Goal: Information Seeking & Learning: Learn about a topic

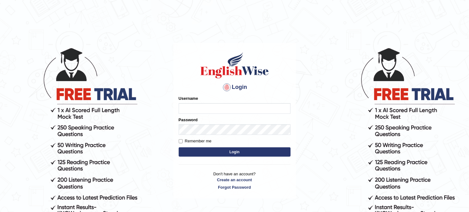
click at [222, 106] on input "Username" at bounding box center [235, 108] width 112 height 11
type input "jesca-pte"
click at [225, 149] on button "Login" at bounding box center [235, 151] width 112 height 9
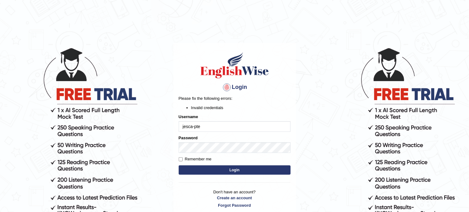
click at [225, 171] on button "Login" at bounding box center [235, 169] width 112 height 9
click at [208, 129] on input "jesca-pte" at bounding box center [235, 126] width 112 height 11
type input "jesca-pte"
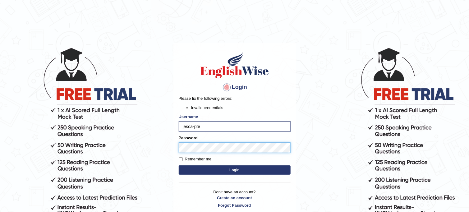
click at [179, 165] on button "Login" at bounding box center [235, 169] width 112 height 9
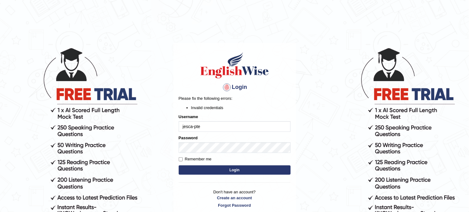
click at [223, 171] on button "Login" at bounding box center [235, 169] width 112 height 9
click at [194, 125] on input "jesca-pte" at bounding box center [235, 126] width 112 height 11
type input "jesca_pte"
click at [203, 167] on button "Login" at bounding box center [235, 169] width 112 height 9
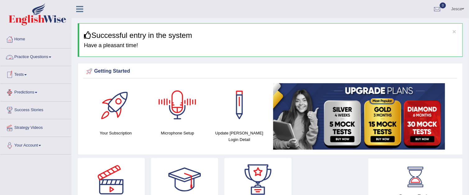
click at [30, 55] on link "Practice Questions" at bounding box center [35, 56] width 71 height 16
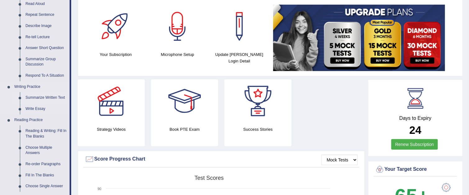
scroll to position [93, 0]
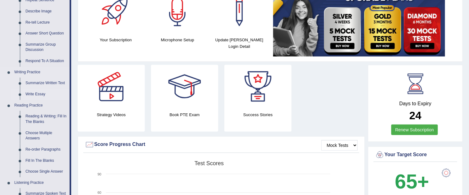
click at [34, 94] on link "Write Essay" at bounding box center [46, 94] width 47 height 11
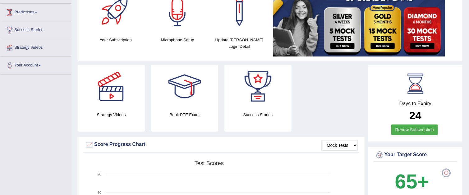
scroll to position [104, 0]
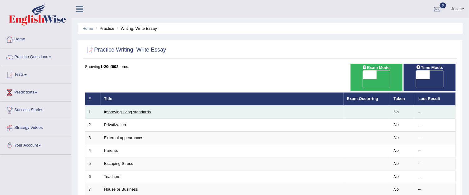
click at [122, 110] on link "Improving living standards" at bounding box center [127, 112] width 47 height 5
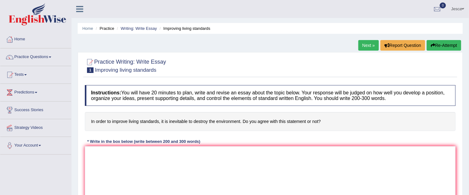
click at [110, 30] on li "Practice" at bounding box center [104, 28] width 20 height 6
click at [25, 57] on link "Practice Questions" at bounding box center [35, 56] width 71 height 16
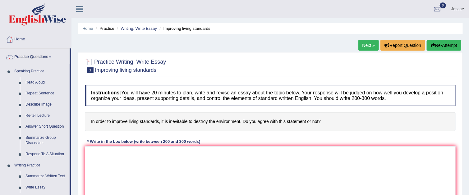
click at [106, 28] on li "Practice" at bounding box center [104, 28] width 20 height 6
click at [88, 30] on link "Home" at bounding box center [87, 28] width 11 height 5
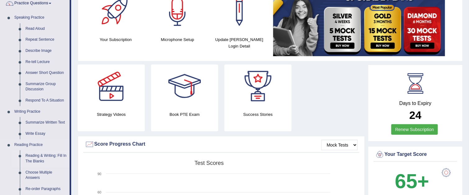
scroll to position [62, 0]
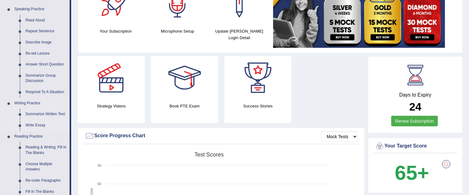
click at [36, 125] on link "Write Essay" at bounding box center [46, 125] width 47 height 11
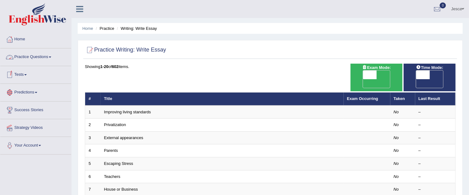
click at [31, 57] on link "Practice Questions" at bounding box center [35, 56] width 71 height 16
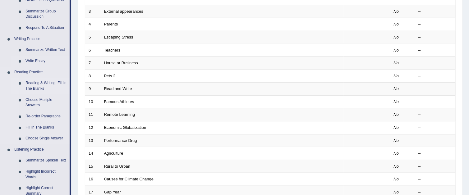
scroll to position [124, 0]
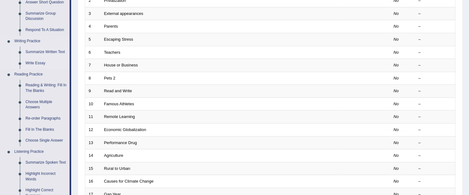
click at [42, 51] on link "Summarize Written Text" at bounding box center [46, 52] width 47 height 11
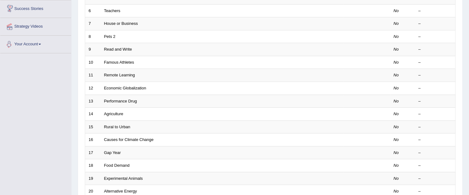
scroll to position [186, 0]
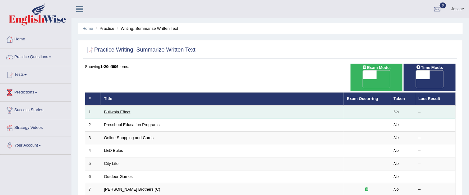
click at [115, 110] on link "Bullwhip Effect" at bounding box center [117, 112] width 26 height 5
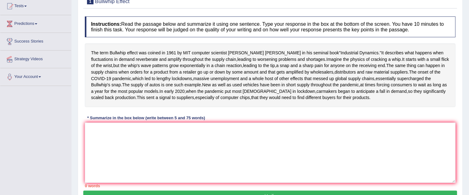
scroll to position [62, 0]
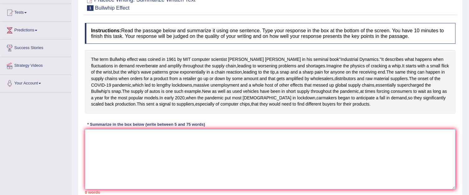
click at [147, 166] on textarea at bounding box center [270, 159] width 371 height 60
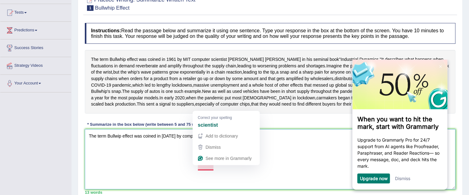
click at [209, 170] on textarea "The term Bullwip effect was coined in [DATE] by computer sciebtist [PERSON_NAME]" at bounding box center [270, 159] width 371 height 60
click at [208, 168] on textarea "The term Bullwip effect was coined in [DATE] by computer sciebtist [PERSON_NAME]" at bounding box center [270, 159] width 371 height 60
click at [212, 167] on textarea "The term Bullwip effect was coined in [DATE] by computer sciebtist [PERSON_NAME]" at bounding box center [270, 159] width 371 height 60
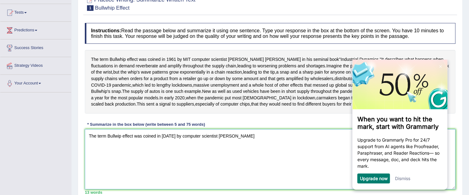
click at [223, 177] on textarea "The term Bullwip effect was coined in [DATE] by computer scientist [PERSON_NAME]" at bounding box center [270, 159] width 371 height 60
click at [263, 171] on textarea "The term Bullwip effect was coined in [DATE] by computer scientist [PERSON_NAME]" at bounding box center [270, 159] width 371 height 60
click at [222, 166] on textarea "The term Bullwip effect was coined in [DATE] by computer scientist [PERSON_NAME…" at bounding box center [270, 159] width 371 height 60
click at [260, 165] on textarea "The term Bullwip effect was coined in [DATE] by computer scientist [PERSON_NAME…" at bounding box center [270, 159] width 371 height 60
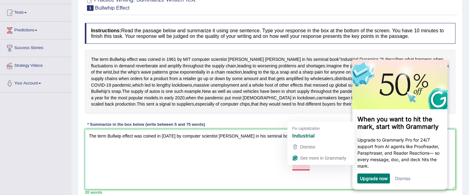
drag, startPoint x: 306, startPoint y: 171, endPoint x: 308, endPoint y: 163, distance: 8.2
click at [307, 168] on textarea "The term Bullwip effect was coined in [DATE] by computer scientist [PERSON_NAME…" at bounding box center [270, 159] width 371 height 60
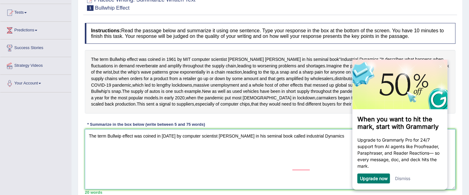
click at [303, 169] on textarea "The term Bullwip effect was coined in 1961 by computer scientist Jay Forrester …" at bounding box center [270, 159] width 371 height 60
click at [332, 166] on textarea "The term Bullwip effect was coined in 1961 by computer scientist Jay Forrester …" at bounding box center [270, 159] width 371 height 60
click at [407, 183] on div "Dismiss" at bounding box center [401, 178] width 15 height 10
click at [405, 179] on link "Dismiss" at bounding box center [401, 177] width 15 height 5
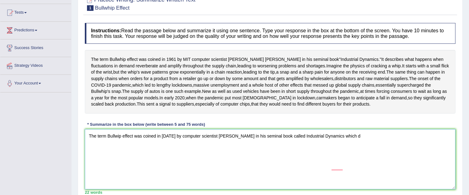
click at [348, 166] on textarea "The term Bullwip effect was coined in 1961 by computer scientist Jay Forrester …" at bounding box center [270, 159] width 371 height 60
click at [330, 168] on textarea "The term Bullwip effect was coined in 1961 by computer scientist Jay Forrester …" at bounding box center [270, 159] width 371 height 60
click at [353, 167] on textarea "The term Bullwip effect was coined in 1961 by computer scientist Jay Forrester …" at bounding box center [270, 159] width 371 height 60
click at [354, 167] on textarea "The term Bullwip effect was coined in 1961 by computer scientist Jay Forrester …" at bounding box center [270, 159] width 371 height 60
click at [395, 167] on textarea "The term Bullwip effect was coined in 1961 by computer scientist Jay Forrester …" at bounding box center [270, 159] width 371 height 60
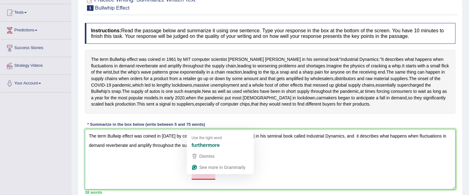
click at [204, 175] on textarea "The term Bullwip effect was coined in 1961 by computer scientist Jay Forrester …" at bounding box center [270, 159] width 371 height 60
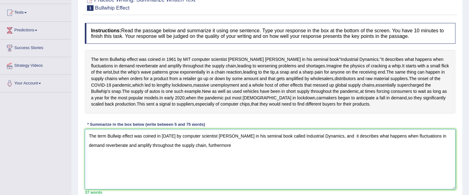
click at [223, 179] on textarea "The term Bullwip effect was coined in 1961 by computer scientist Jay Forrester …" at bounding box center [270, 159] width 371 height 60
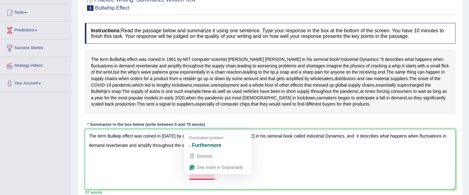
click at [191, 177] on textarea "The term Bullwip effect was coined in 1961 by computer scientist Jay Forrester …" at bounding box center [270, 159] width 371 height 60
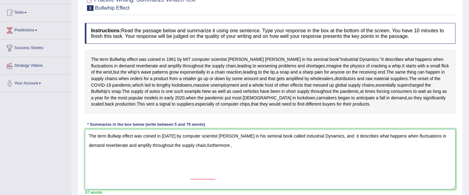
click at [224, 182] on textarea "The term Bullwip effect was coined in 1961 by computer scientist Jay Forrester …" at bounding box center [270, 159] width 371 height 60
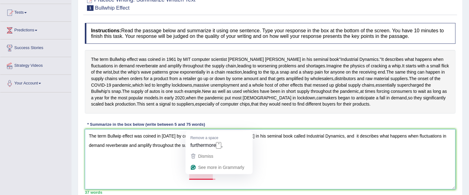
click at [189, 175] on textarea "The term Bullwip effect was coined in 1961 by computer scientist Jay Forrester …" at bounding box center [270, 159] width 371 height 60
click at [192, 177] on textarea "The term Bullwip effect was coined in 1961 by computer scientist Jay Forrester …" at bounding box center [270, 159] width 371 height 60
click at [189, 177] on textarea "The term Bullwip effect was coined in 1961 by computer scientist Jay Forrester …" at bounding box center [270, 159] width 371 height 60
click at [190, 175] on textarea "The term Bullwip effect was coined in 1961 by computer scientist Jay Forrester …" at bounding box center [270, 159] width 371 height 60
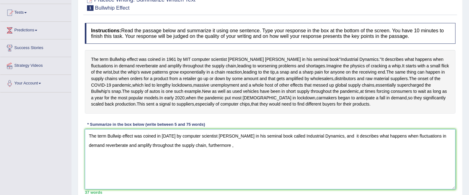
click at [218, 178] on textarea "The term Bullwip effect was coined in 1961 by computer scientist Jay Forrester …" at bounding box center [270, 159] width 371 height 60
click at [214, 178] on textarea "The term Bullwip effect was coined in 1961 by computer scientist Jay Forrester …" at bounding box center [270, 159] width 371 height 60
click at [220, 179] on textarea "The term Bullwip effect was coined in 1961 by computer scientist Jay Forrester …" at bounding box center [270, 159] width 371 height 60
click at [220, 177] on textarea "The term Bullwip effect was coined in 1961 by computer scientist Jay Forrester …" at bounding box center [270, 159] width 371 height 60
click at [251, 183] on textarea "The term Bullwip effect was coined in 1961 by computer scientist Jay Forrester …" at bounding box center [270, 159] width 371 height 60
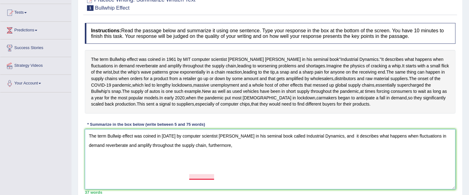
click at [190, 178] on textarea "The term Bullwip effect was coined in 1961 by computer scientist Jay Forrester …" at bounding box center [270, 159] width 371 height 60
click at [233, 184] on textarea "The term Bullwip effect was coined in 1961 by computer scientist Jay Forrester …" at bounding box center [270, 159] width 371 height 60
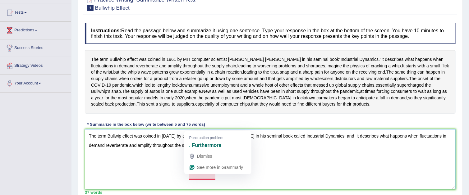
click at [202, 177] on textarea "The term Bullwip effect was coined in 1961 by computer scientist Jay Forrester …" at bounding box center [270, 159] width 371 height 60
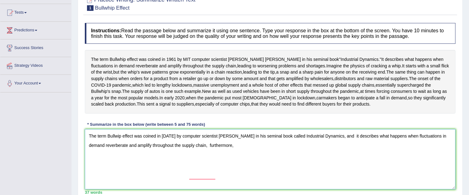
click at [233, 182] on textarea "The term Bullwip effect was coined in 1961 by computer scientist Jay Forrester …" at bounding box center [270, 159] width 371 height 60
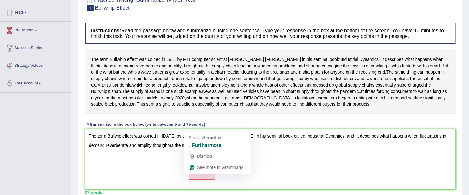
click at [193, 176] on textarea "The term Bullwip effect was coined in 1961 by computer scientist Jay Forrester …" at bounding box center [270, 159] width 371 height 60
drag, startPoint x: 192, startPoint y: 174, endPoint x: 193, endPoint y: 177, distance: 3.9
click at [192, 133] on html "Toggle navigation Home Practice Questions Speaking Practice Read Aloud Repeat S…" at bounding box center [234, 35] width 469 height 195
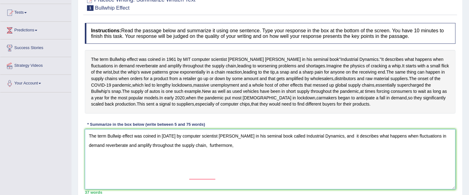
click at [192, 177] on textarea "The term Bullwip effect was coined in 1961 by computer scientist Jay Forrester …" at bounding box center [270, 159] width 371 height 60
click at [221, 178] on textarea "The term Bullwip effect was coined in 1961 by computer scientist Jay Forrester …" at bounding box center [270, 159] width 371 height 60
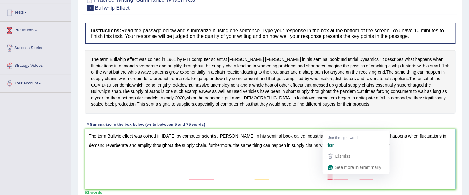
click at [332, 176] on textarea "The term Bullwip effect was coined in 1961 by computer scientist Jay Forrester …" at bounding box center [270, 159] width 371 height 60
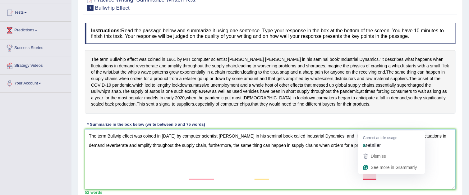
click at [376, 174] on textarea "The term Bullwip effect was coined in 1961 by computer scientist Jay Forrester …" at bounding box center [270, 159] width 371 height 60
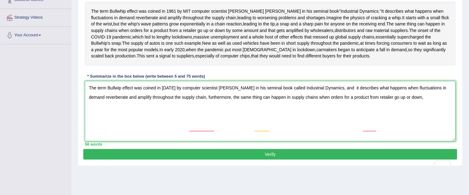
scroll to position [101, 0]
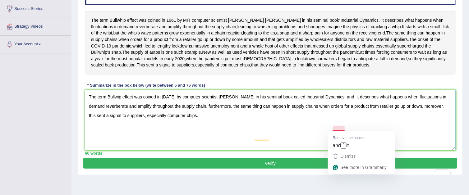
click at [341, 128] on textarea "The term Bullwip effect was coined in 1961 by computer scientist Jay Forrester …" at bounding box center [270, 120] width 371 height 60
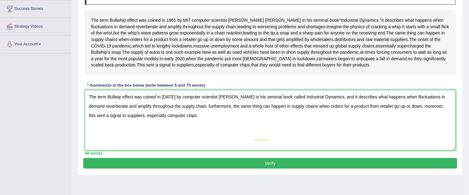
click at [337, 150] on textarea "The term Bullwip effect was coined in 1961 by computer scientist Jay Forrester …" at bounding box center [270, 120] width 371 height 60
click at [106, 150] on textarea "The term Bullwip effect was coined in 1961 by computer scientist Jay Forrester …" at bounding box center [270, 120] width 371 height 60
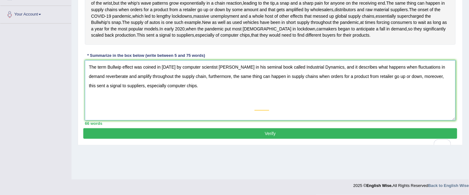
type textarea "The term Bullwip effect was coined in 1961 by computer scientist Jay Forrester …"
click at [142, 126] on div "66 words" at bounding box center [270, 124] width 371 height 6
click at [142, 121] on textarea "The term Bullwip effect was coined in 1961 by computer scientist Jay Forrester …" at bounding box center [270, 90] width 371 height 60
click at [143, 126] on div "66 words" at bounding box center [270, 124] width 371 height 6
click at [143, 139] on button "Verify" at bounding box center [270, 133] width 374 height 11
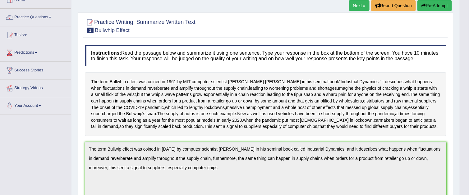
scroll to position [0, 0]
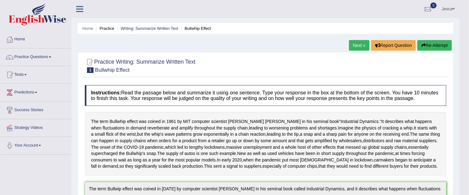
click at [355, 47] on link "Next »" at bounding box center [359, 45] width 20 height 11
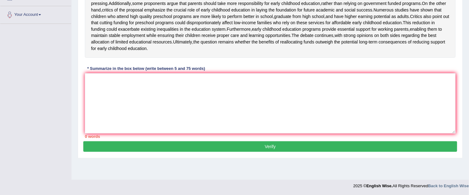
scroll to position [100, 0]
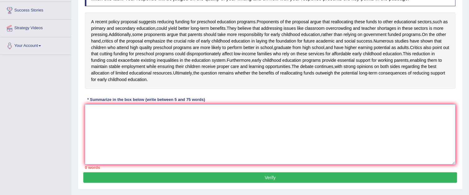
click at [166, 132] on textarea at bounding box center [270, 134] width 371 height 60
click at [125, 128] on textarea "To enrich screen reader interactions, please activate Accessibility in Grammarl…" at bounding box center [270, 134] width 371 height 60
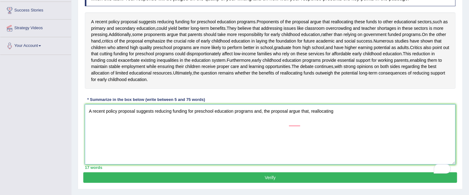
click at [340, 125] on textarea "A recent policy proposal suggests reducing funding for preschool education prog…" at bounding box center [270, 134] width 371 height 60
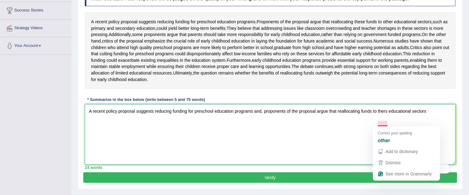
click at [378, 122] on textarea "A recent policy proposal suggests reducing funding for preschool education prog…" at bounding box center [270, 134] width 371 height 60
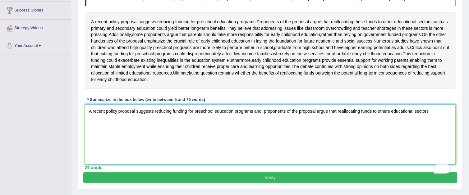
click at [430, 123] on textarea "A recent policy proposal suggests reducing funding for preschool education prog…" at bounding box center [270, 134] width 371 height 60
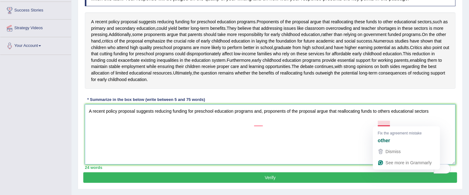
click at [389, 124] on textarea "A recent policy proposal suggests reducing funding for preschool education prog…" at bounding box center [270, 134] width 371 height 60
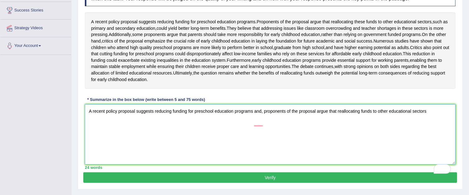
click at [433, 125] on textarea "A recent policy proposal suggests reducing funding for preschool education prog…" at bounding box center [270, 134] width 371 height 60
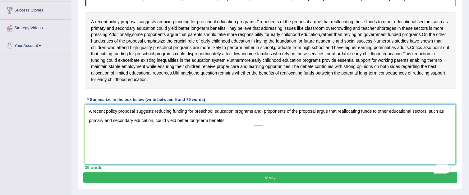
click at [230, 134] on textarea "A recent policy proposal suggests reducing funding for preschool education prog…" at bounding box center [270, 134] width 371 height 60
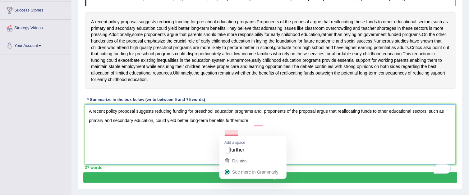
click at [238, 133] on textarea "A recent policy proposal suggests reducing funding for preschool education prog…" at bounding box center [270, 134] width 371 height 60
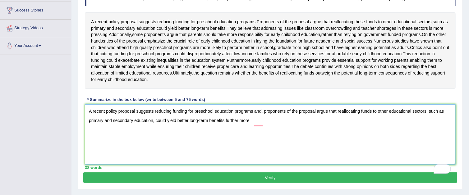
click at [259, 132] on textarea "A recent policy proposal suggests reducing funding for preschool education prog…" at bounding box center [270, 134] width 371 height 60
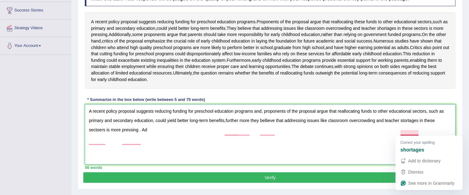
click at [404, 133] on textarea "A recent policy proposal suggests reducing funding for preschool education prog…" at bounding box center [270, 134] width 371 height 60
click at [401, 132] on textarea "A recent policy proposal suggests reducing funding for preschool education prog…" at bounding box center [270, 134] width 371 height 60
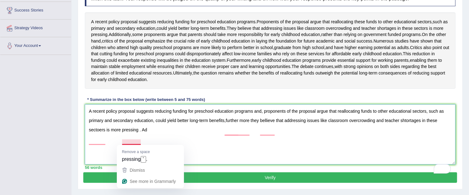
click at [140, 143] on textarea "A recent policy proposal suggests reducing funding for preschool education prog…" at bounding box center [270, 134] width 371 height 60
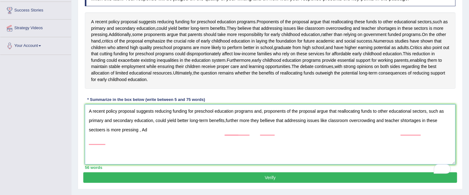
click at [148, 140] on textarea "A recent policy proposal suggests reducing funding for preschool education prog…" at bounding box center [270, 134] width 371 height 60
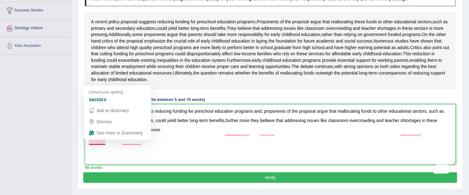
click at [109, 155] on textarea "A recent policy proposal suggests reducing funding for preschool education prog…" at bounding box center [270, 134] width 371 height 60
click at [102, 141] on textarea "A recent policy proposal suggests reducing funding for preschool education prog…" at bounding box center [270, 134] width 371 height 60
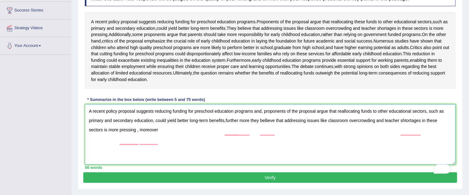
click at [151, 150] on textarea "A recent policy proposal suggests reducing funding for preschool education prog…" at bounding box center [270, 134] width 371 height 60
click at [167, 142] on textarea "A recent policy proposal suggests reducing funding for preschool education prog…" at bounding box center [270, 134] width 371 height 60
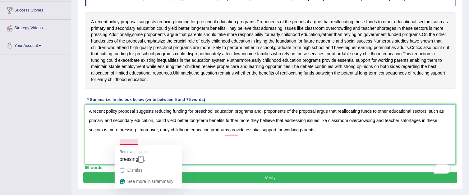
click at [140, 143] on textarea "A recent policy proposal suggests reducing funding for preschool education prog…" at bounding box center [270, 134] width 371 height 60
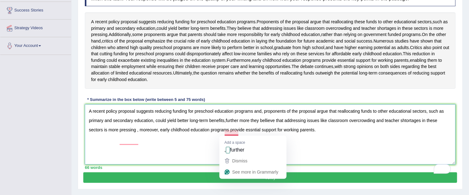
click at [225, 131] on textarea "A recent policy proposal suggests reducing funding for preschool education prog…" at bounding box center [270, 134] width 371 height 60
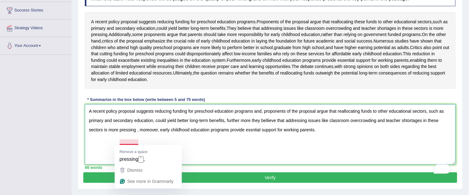
drag, startPoint x: 138, startPoint y: 142, endPoint x: 141, endPoint y: 140, distance: 3.5
click at [139, 141] on textarea "A recent policy proposal suggests reducing funding for preschool education prog…" at bounding box center [270, 134] width 371 height 60
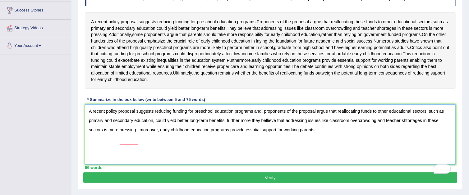
click at [141, 144] on textarea "A recent policy proposal suggests reducing funding for preschool education prog…" at bounding box center [270, 134] width 371 height 60
click at [139, 142] on textarea "A recent policy proposal suggests reducing funding for preschool education prog…" at bounding box center [270, 134] width 371 height 60
click at [203, 149] on textarea "A recent policy proposal suggests reducing funding for preschool education prog…" at bounding box center [270, 134] width 371 height 60
click at [316, 141] on textarea "A recent policy proposal suggests reducing funding for preschool education prog…" at bounding box center [270, 134] width 371 height 60
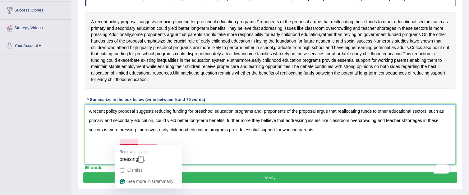
click at [137, 141] on textarea "A recent policy proposal suggests reducing funding for preschool education prog…" at bounding box center [270, 134] width 371 height 60
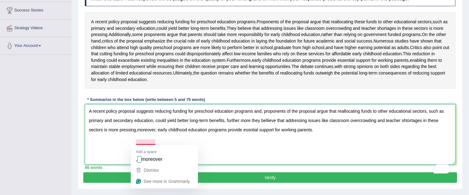
click at [137, 141] on textarea "A recent policy proposal suggests reducing funding for preschool education prog…" at bounding box center [270, 134] width 371 height 60
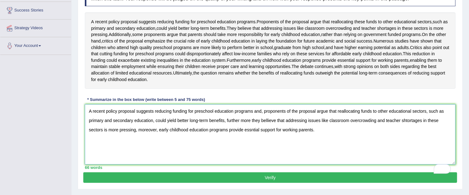
click at [221, 147] on textarea "A recent policy proposal suggests reducing funding for preschool education prog…" at bounding box center [270, 134] width 371 height 60
click at [325, 143] on textarea "A recent policy proposal suggests reducing funding for preschool education prog…" at bounding box center [270, 134] width 371 height 60
click at [252, 140] on textarea "A recent policy proposal suggests reducing funding for preschool education prog…" at bounding box center [270, 134] width 371 height 60
type textarea "A recent policy proposal suggests reducing funding for preschool education prog…"
click at [262, 183] on button "Verify" at bounding box center [270, 177] width 374 height 11
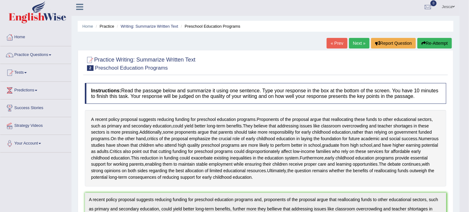
scroll to position [0, 0]
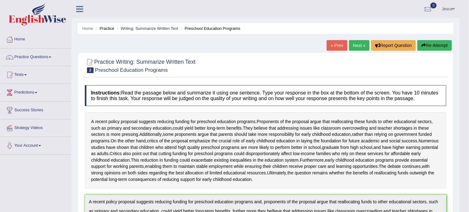
click at [425, 44] on button "Re-Attempt" at bounding box center [434, 45] width 34 height 11
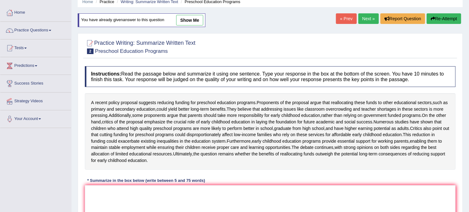
scroll to position [62, 0]
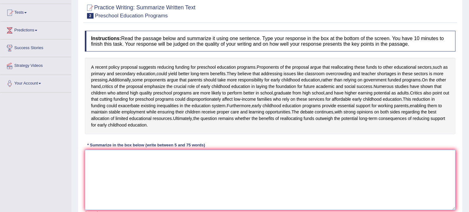
click at [194, 185] on textarea at bounding box center [270, 180] width 371 height 60
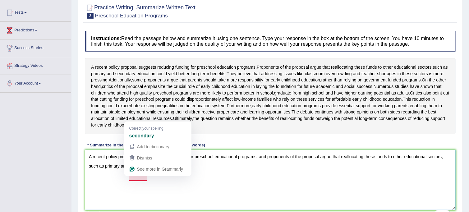
click at [141, 177] on textarea "A recent policy proposal suggests reducing funding for preschool educational pr…" at bounding box center [270, 180] width 371 height 60
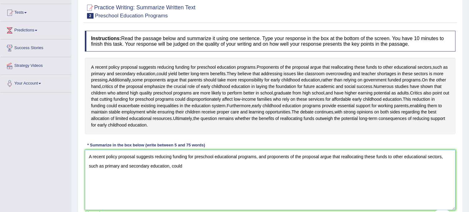
click at [189, 178] on textarea "A recent policy proposal suggests reducing funding for preschool educational pr…" at bounding box center [270, 180] width 371 height 60
click at [243, 176] on textarea "A recent policy proposal suggests reducing funding for preschool educational pr…" at bounding box center [270, 180] width 371 height 60
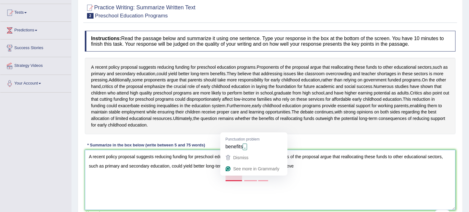
click at [240, 177] on textarea "A recent policy proposal suggests reducing funding for preschool educational pr…" at bounding box center [270, 180] width 371 height 60
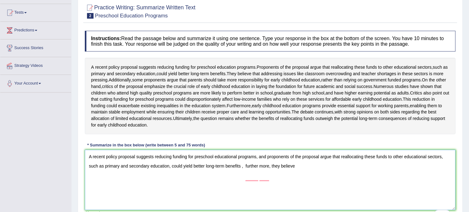
click at [249, 186] on textarea "A recent policy proposal suggests reducing funding for preschool educational pr…" at bounding box center [270, 180] width 371 height 60
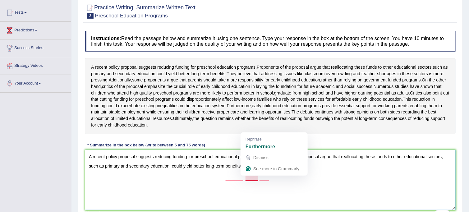
click at [245, 177] on textarea "A recent policy proposal suggests reducing funding for preschool educational pr…" at bounding box center [270, 180] width 371 height 60
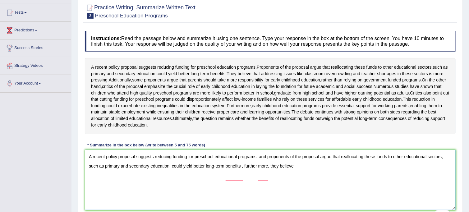
click at [247, 191] on textarea "A recent policy proposal suggests reducing funding for preschool educational pr…" at bounding box center [270, 180] width 371 height 60
click at [247, 175] on textarea "A recent policy proposal suggests reducing funding for preschool educational pr…" at bounding box center [270, 180] width 371 height 60
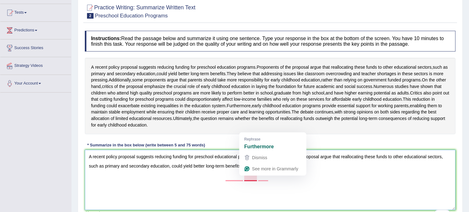
click at [250, 178] on textarea "A recent policy proposal suggests reducing funding for preschool educational pr…" at bounding box center [270, 180] width 371 height 60
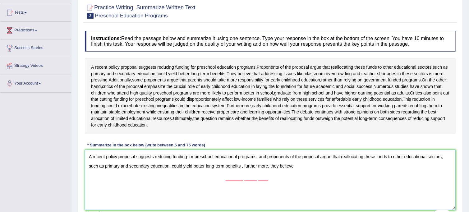
click at [239, 194] on textarea "A recent policy proposal suggests reducing funding for preschool educational pr…" at bounding box center [270, 180] width 371 height 60
click at [241, 177] on textarea "A recent policy proposal suggests reducing funding for preschool educational pr…" at bounding box center [270, 180] width 371 height 60
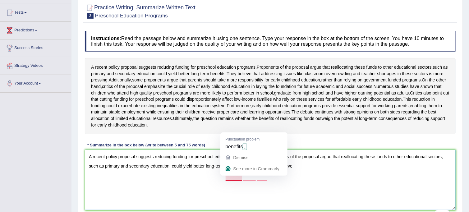
click at [242, 177] on textarea "A recent policy proposal suggests reducing funding for preschool educational pr…" at bounding box center [270, 180] width 371 height 60
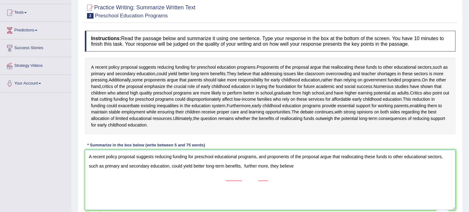
click at [276, 189] on textarea "A recent policy proposal suggests reducing funding for preschool educational pr…" at bounding box center [270, 180] width 371 height 60
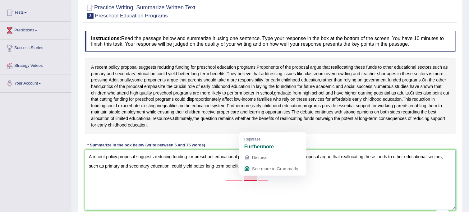
click at [243, 176] on textarea "A recent policy proposal suggests reducing funding for preschool educational pr…" at bounding box center [270, 180] width 371 height 60
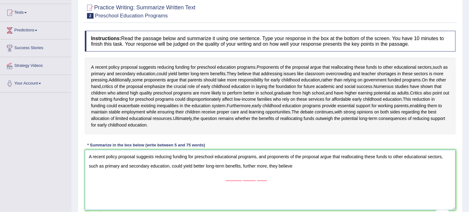
click at [256, 178] on textarea "A recent policy proposal suggests reducing funding for preschool educational pr…" at bounding box center [270, 180] width 371 height 60
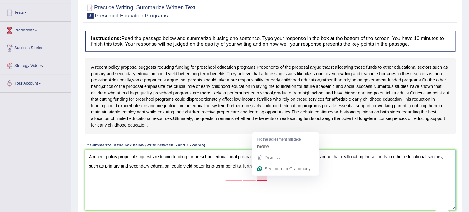
click at [257, 177] on textarea "A recent policy proposal suggests reducing funding for preschool educational pr…" at bounding box center [270, 180] width 371 height 60
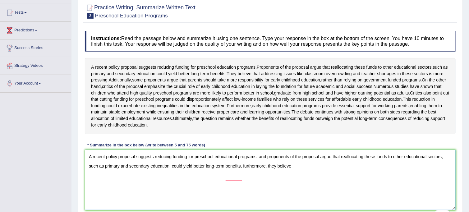
click at [305, 191] on textarea "A recent policy proposal suggests reducing funding for preschool educational pr…" at bounding box center [270, 180] width 371 height 60
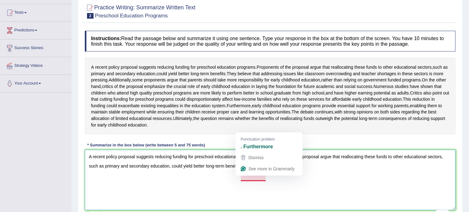
click at [255, 177] on textarea "A recent policy proposal suggests reducing funding for preschool educational pr…" at bounding box center [270, 180] width 371 height 60
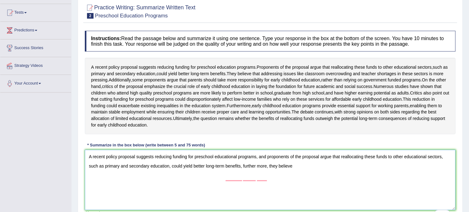
click at [298, 178] on textarea "A recent policy proposal suggests reducing funding for preschool educational pr…" at bounding box center [270, 180] width 371 height 60
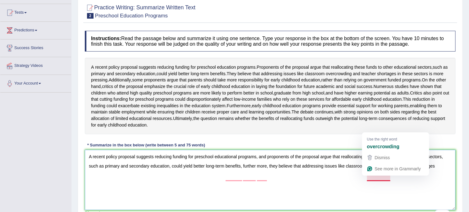
click at [383, 177] on textarea "A recent policy proposal suggests reducing funding for preschool educational pr…" at bounding box center [270, 180] width 371 height 60
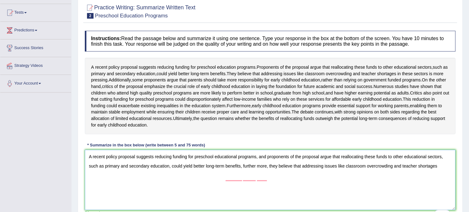
click at [442, 177] on textarea "A recent policy proposal suggests reducing funding for preschool educational pr…" at bounding box center [270, 180] width 371 height 60
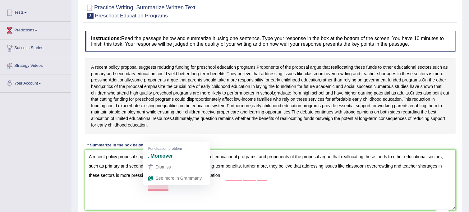
click at [149, 186] on textarea "A recent policy proposal suggests reducing funding for preschool educational pr…" at bounding box center [270, 180] width 371 height 60
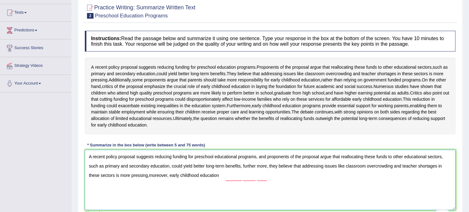
click at [181, 203] on textarea "A recent policy proposal suggests reducing funding for preschool educational pr…" at bounding box center [270, 180] width 371 height 60
click at [222, 195] on textarea "A recent policy proposal suggests reducing funding for preschool educational pr…" at bounding box center [270, 180] width 371 height 60
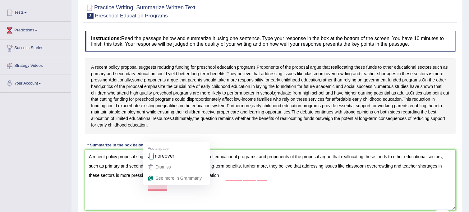
click at [149, 186] on textarea "A recent policy proposal suggests reducing funding for preschool educational pr…" at bounding box center [270, 180] width 371 height 60
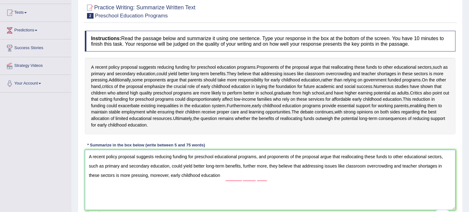
click at [230, 189] on textarea "A recent policy proposal suggests reducing funding for preschool educational pr…" at bounding box center [270, 180] width 371 height 60
click at [220, 186] on textarea "A recent policy proposal suggests reducing funding for preschool educational pr…" at bounding box center [270, 180] width 371 height 60
click at [282, 187] on textarea "A recent policy proposal suggests reducing funding for preschool educational pr…" at bounding box center [270, 180] width 371 height 60
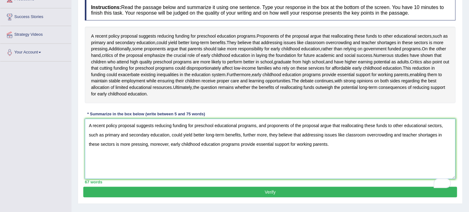
type textarea "A recent policy proposal suggests reducing funding for preschool educational pr…"
click at [279, 197] on button "Verify" at bounding box center [270, 192] width 374 height 11
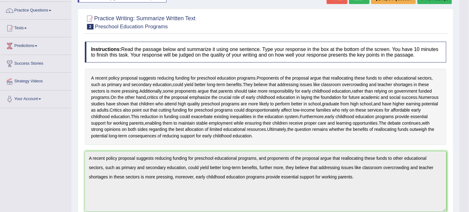
scroll to position [0, 0]
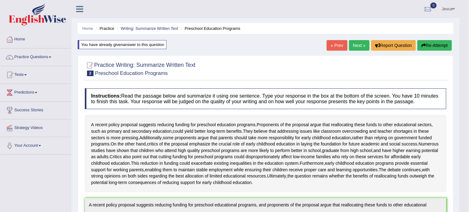
click at [358, 46] on link "Next »" at bounding box center [359, 45] width 20 height 11
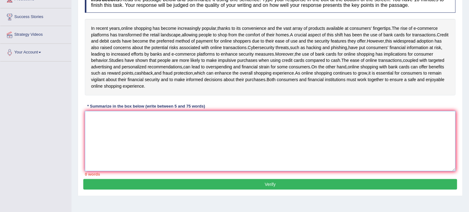
click at [171, 139] on textarea at bounding box center [270, 141] width 371 height 60
type textarea "T"
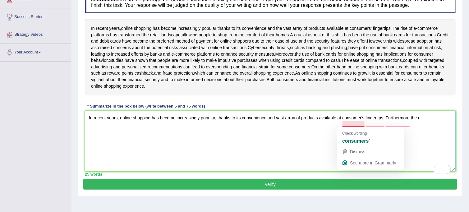
click at [364, 122] on textarea "In recent years, online shopping has become increasingly popular, thanks to its…" at bounding box center [270, 141] width 371 height 60
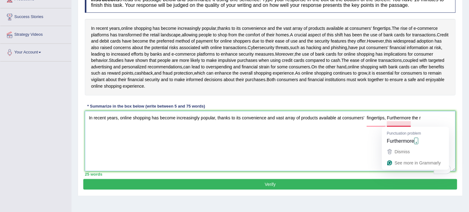
click at [386, 123] on textarea "In recent years, online shopping has become increasingly popular, thanks to its…" at bounding box center [270, 141] width 371 height 60
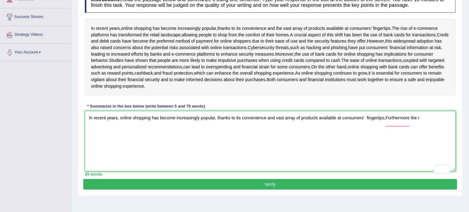
click at [386, 134] on textarea "In recent years, online shopping has become increasingly popular, thanks to its…" at bounding box center [270, 141] width 371 height 60
click at [366, 122] on textarea "In recent years, online shopping has become increasingly popular, thanks to its…" at bounding box center [270, 141] width 371 height 60
click at [387, 144] on textarea "In recent years, online shopping has become increasingly popular, thanks to its…" at bounding box center [270, 141] width 371 height 60
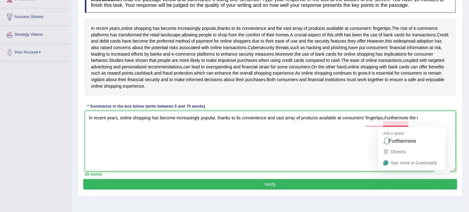
click at [383, 123] on textarea "In recent years, online shopping has become increasingly popular, thanks to its…" at bounding box center [270, 141] width 371 height 60
click at [384, 123] on textarea "In recent years, online shopping has become increasingly popular, thanks to its…" at bounding box center [270, 141] width 371 height 60
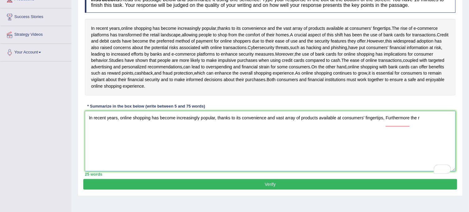
click at [430, 124] on textarea "In recent years, online shopping has become increasingly popular, thanks to its…" at bounding box center [270, 141] width 371 height 60
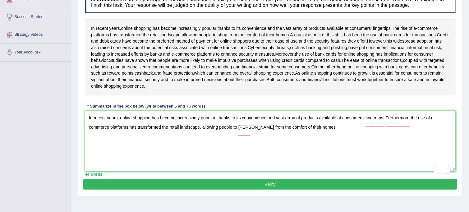
click at [252, 130] on textarea "In recent years, online shopping has become increasingly popular, thanks to its…" at bounding box center [270, 141] width 371 height 60
click at [251, 131] on textarea "In recent years, online shopping has become increasingly popular, thanks to its…" at bounding box center [270, 141] width 371 height 60
click at [410, 122] on textarea "In recent years, online shopping has become increasingly popular, thanks to its…" at bounding box center [270, 141] width 371 height 60
click at [425, 140] on textarea "In recent years, online shopping has become increasingly popular, thanks to its…" at bounding box center [270, 141] width 371 height 60
click at [325, 134] on textarea "In recent years, online shopping has become increasingly popular, thanks to its…" at bounding box center [270, 141] width 371 height 60
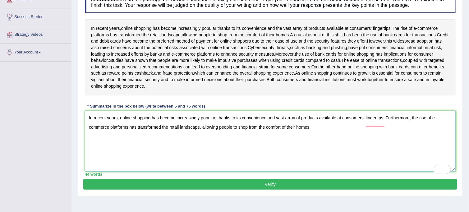
click at [411, 123] on textarea "In recent years, online shopping has become increasingly popular, thanks to its…" at bounding box center [270, 141] width 371 height 60
click at [311, 132] on textarea "In recent years, online shopping has become increasingly popular, thanks to its…" at bounding box center [270, 141] width 371 height 60
click at [339, 142] on textarea "In recent years, online shopping has become increasingly popular, thanks to its…" at bounding box center [270, 141] width 371 height 60
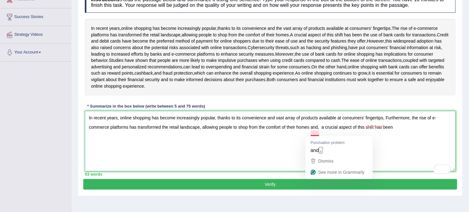
click at [321, 133] on textarea "In recent years, online shopping has become increasingly popular, thanks to its…" at bounding box center [270, 141] width 371 height 60
click at [309, 132] on textarea "In recent years, online shopping has become increasingly popular, thanks to its…" at bounding box center [270, 141] width 371 height 60
click at [330, 138] on textarea "In recent years, online shopping has become increasingly popular, thanks to its…" at bounding box center [270, 141] width 371 height 60
click at [324, 132] on textarea "In recent years, online shopping has become increasingly popular, thanks to its…" at bounding box center [270, 141] width 371 height 60
click at [319, 131] on textarea "In recent years, online shopping has become increasingly popular, thanks to its…" at bounding box center [270, 141] width 371 height 60
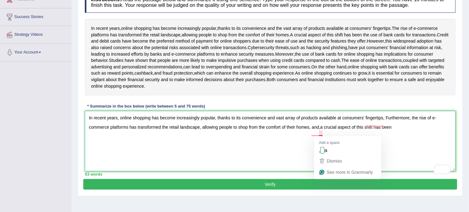
click at [321, 131] on textarea "In recent years, online shopping has become increasingly popular, thanks to its…" at bounding box center [270, 141] width 371 height 60
click at [334, 139] on textarea "In recent years, online shopping has become increasingly popular, thanks to its…" at bounding box center [270, 141] width 371 height 60
click at [403, 141] on textarea "In recent years, online shopping has become increasingly popular, thanks to its…" at bounding box center [270, 141] width 371 height 60
click at [321, 133] on textarea "In recent years, online shopping has become increasingly popular, thanks to its…" at bounding box center [270, 141] width 371 height 60
click at [395, 132] on textarea "In recent years, online shopping has become increasingly popular, thanks to its…" at bounding box center [270, 141] width 371 height 60
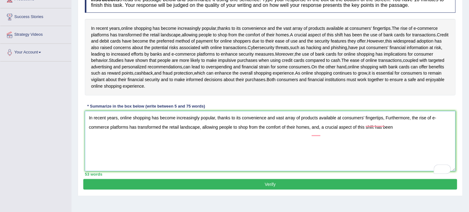
click at [321, 132] on textarea "In recent years, online shopping has become increasingly popular, thanks to its…" at bounding box center [270, 141] width 371 height 60
click at [394, 133] on textarea "In recent years, online shopping has become increasingly popular, thanks to its…" at bounding box center [270, 141] width 371 height 60
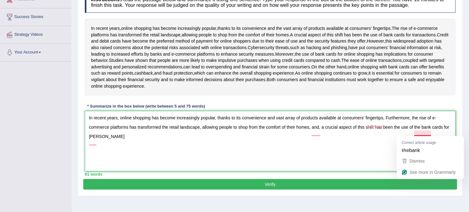
drag, startPoint x: 418, startPoint y: 132, endPoint x: 421, endPoint y: 130, distance: 3.9
click at [419, 131] on textarea "In recent years, online shopping has become increasingly popular, thanks to its…" at bounding box center [270, 141] width 371 height 60
click at [421, 130] on textarea "In recent years, online shopping has become increasingly popular, thanks to its…" at bounding box center [270, 141] width 371 height 60
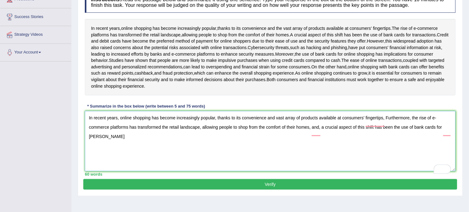
click at [450, 132] on textarea "In recent years, online shopping has become increasingly popular, thanks to its…" at bounding box center [270, 141] width 371 height 60
click at [312, 131] on textarea "In recent years, online shopping has become increasingly popular, thanks to its…" at bounding box center [270, 141] width 371 height 60
click at [319, 131] on textarea "In recent years, online shopping has become increasingly popular, thanks to its…" at bounding box center [270, 141] width 371 height 60
click at [317, 133] on textarea "In recent years, online shopping has become increasingly popular, thanks to its…" at bounding box center [270, 141] width 371 height 60
click at [339, 145] on textarea "In recent years, online shopping has become increasingly popular, thanks to its…" at bounding box center [270, 141] width 371 height 60
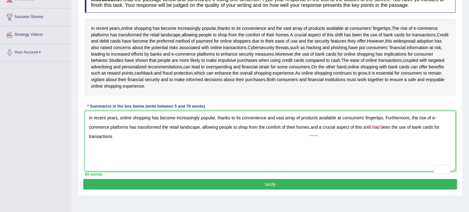
click at [318, 132] on textarea "In recent years, online shopping has become increasingly popular, thanks to its…" at bounding box center [270, 141] width 371 height 60
click at [310, 131] on textarea "In recent years, online shopping has become increasingly popular, thanks to its…" at bounding box center [270, 141] width 371 height 60
click at [345, 147] on textarea "In recent years, online shopping has become increasingly popular, thanks to its…" at bounding box center [270, 141] width 371 height 60
click at [319, 132] on textarea "In recent years, online shopping has become increasingly popular, thanks to its…" at bounding box center [270, 141] width 371 height 60
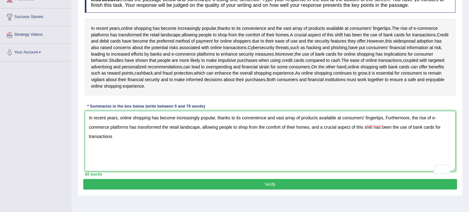
click at [357, 146] on textarea "In recent years, online shopping has become increasingly popular, thanks to its…" at bounding box center [270, 141] width 371 height 60
click at [406, 144] on textarea "In recent years, online shopping has become increasingly popular, thanks to its…" at bounding box center [270, 141] width 371 height 60
click at [446, 131] on textarea "In recent years, online shopping has become increasingly popular, thanks to its…" at bounding box center [270, 141] width 371 height 60
click at [113, 141] on textarea "In recent years, online shopping has become increasingly popular, thanks to its…" at bounding box center [270, 141] width 371 height 60
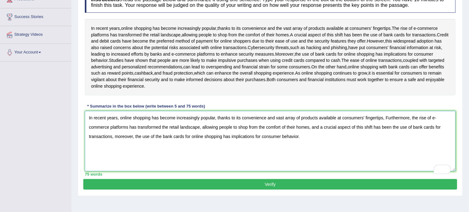
type textarea "In recent years, online shopping has become increasingly popular, thanks to its…"
click at [181, 189] on button "Verify" at bounding box center [270, 184] width 374 height 11
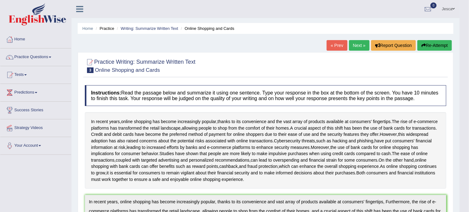
click at [453, 9] on span at bounding box center [453, 9] width 2 height 4
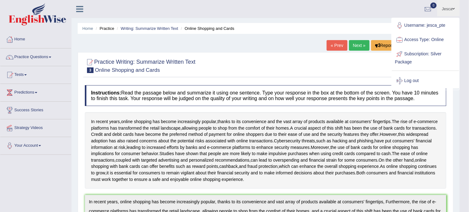
click at [418, 81] on link "Log out" at bounding box center [425, 81] width 67 height 14
